Goal: Navigation & Orientation: Understand site structure

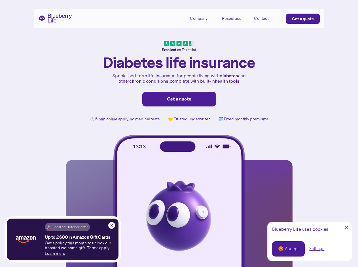
click at [310, 242] on div "🍪 Accept Settings" at bounding box center [309, 249] width 84 height 24
click at [346, 228] on div "Close Cookie Popup" at bounding box center [346, 228] width 0 height 0
click at [288, 249] on div "🍪 Accept" at bounding box center [288, 249] width 21 height 6
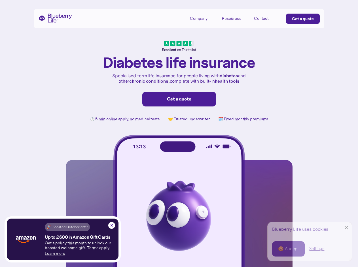
click at [288, 249] on div "🍪 Accept" at bounding box center [288, 249] width 21 height 6
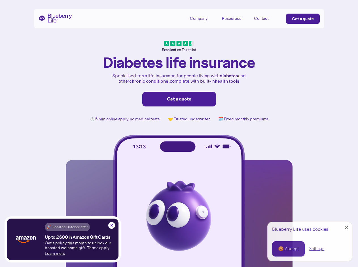
click at [317, 249] on div "Settings" at bounding box center [316, 249] width 15 height 6
click at [310, 242] on div "🍪 Accept Settings" at bounding box center [309, 249] width 84 height 24
click at [346, 228] on div "Close Cookie Popup" at bounding box center [346, 228] width 0 height 0
